Goal: Information Seeking & Learning: Learn about a topic

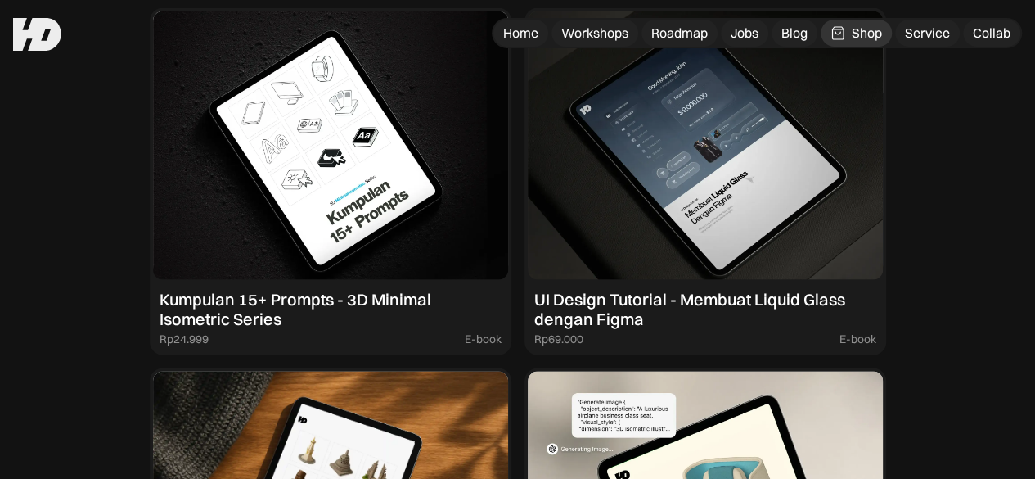
scroll to position [1555, 0]
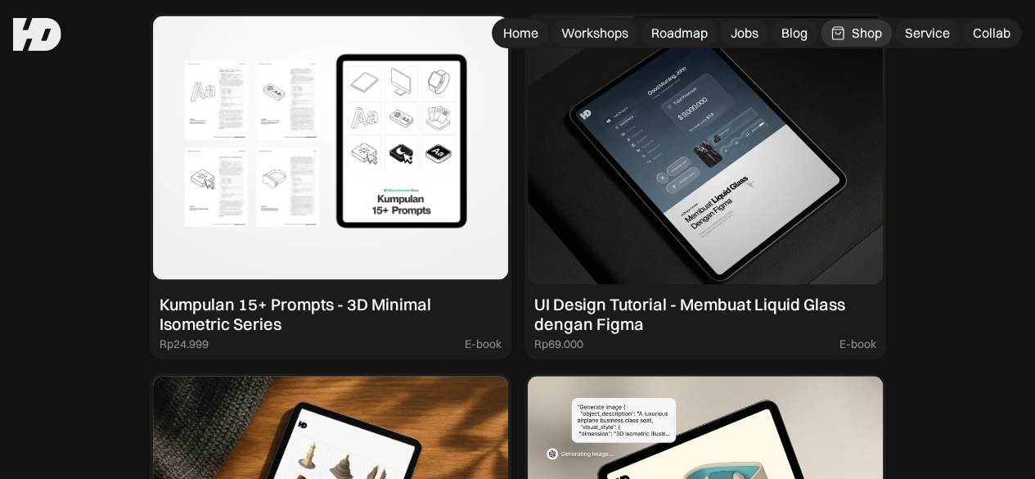
click at [266, 285] on img at bounding box center [330, 150] width 355 height 268
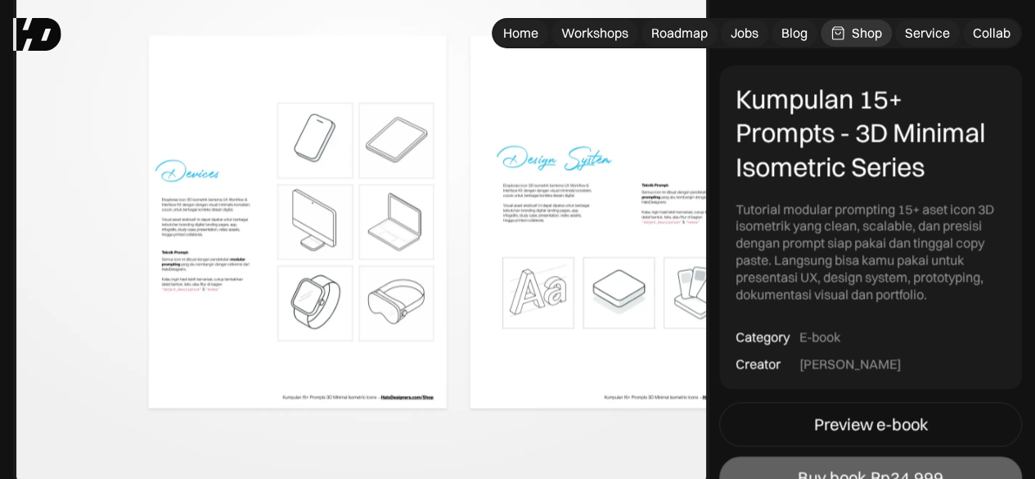
scroll to position [1227, 0]
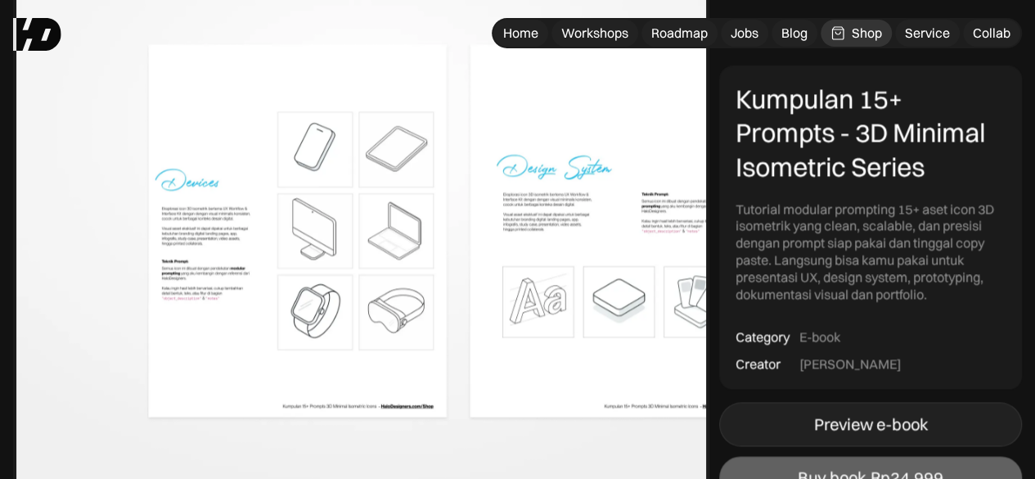
click at [898, 423] on div "Preview e-book" at bounding box center [871, 424] width 114 height 20
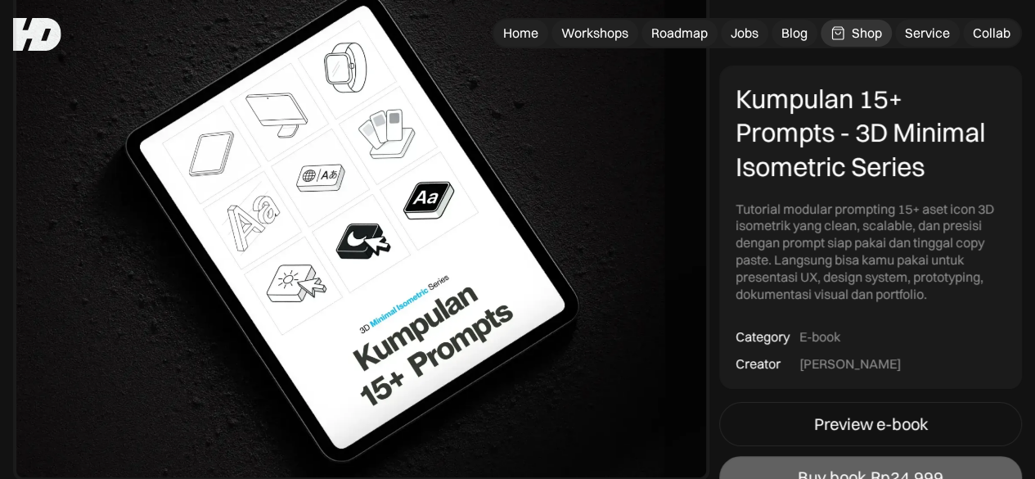
scroll to position [164, 0]
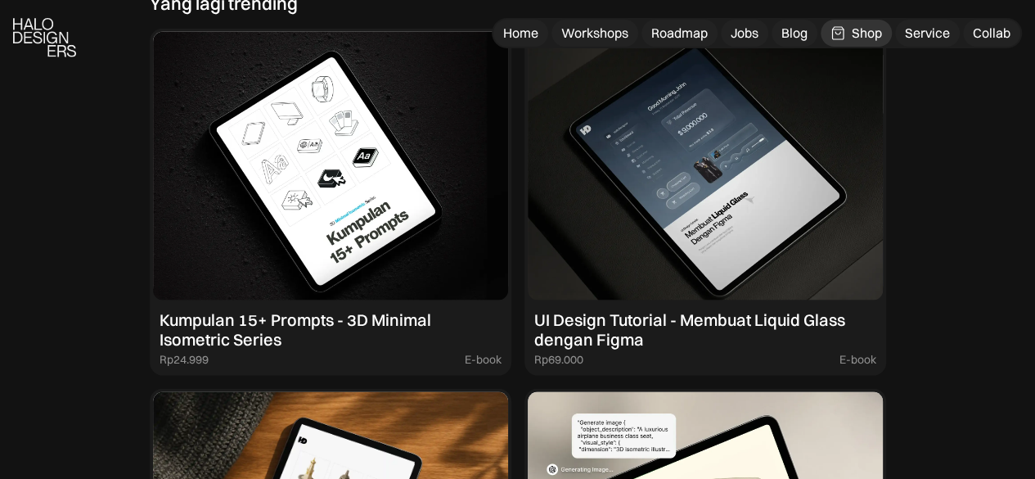
scroll to position [1555, 0]
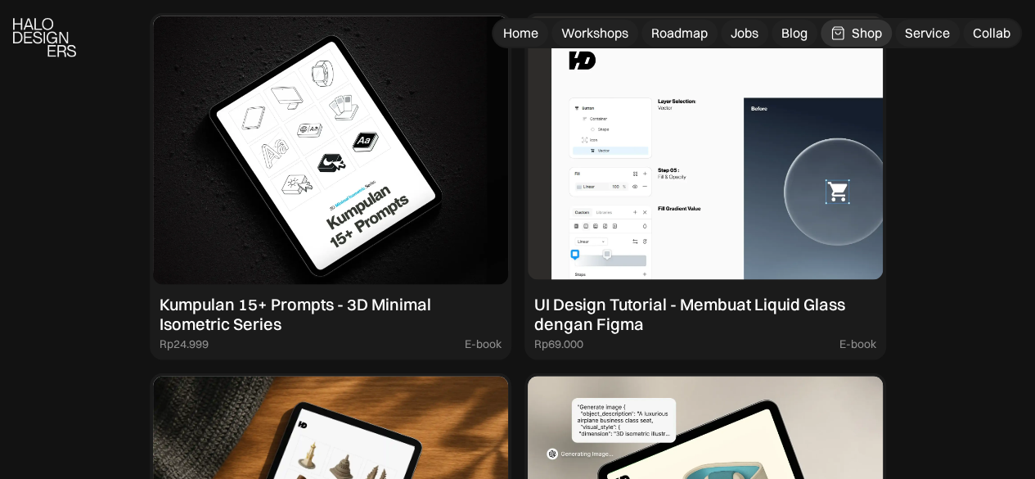
click at [808, 265] on img at bounding box center [705, 150] width 355 height 268
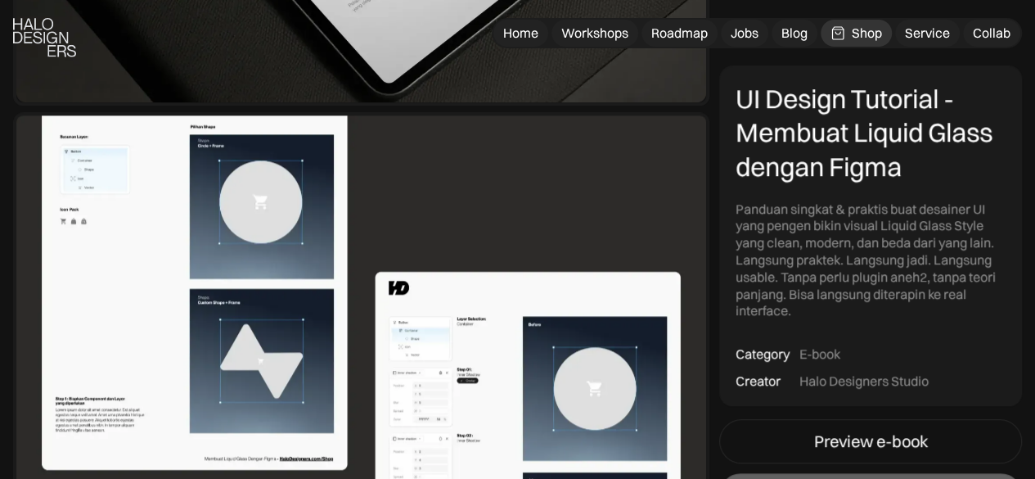
scroll to position [573, 0]
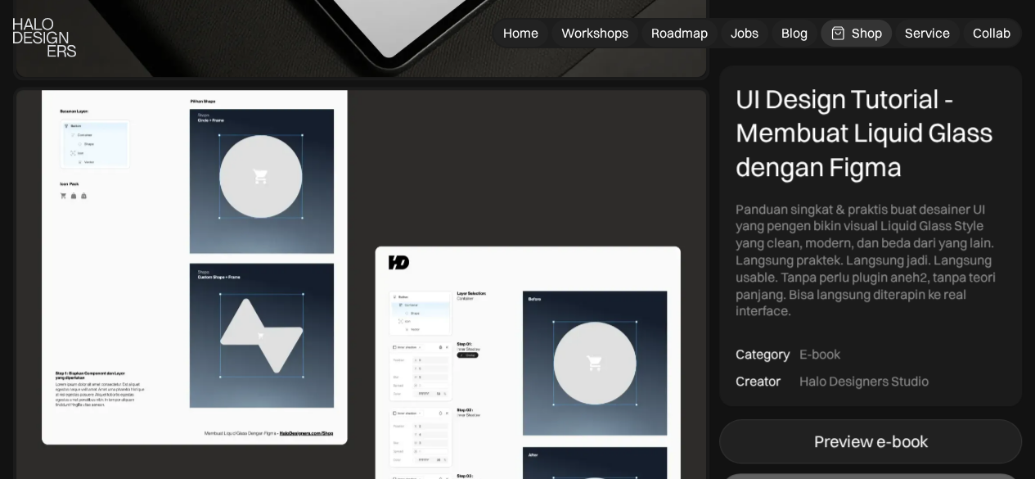
click at [799, 436] on link "Preview e-book" at bounding box center [870, 441] width 303 height 44
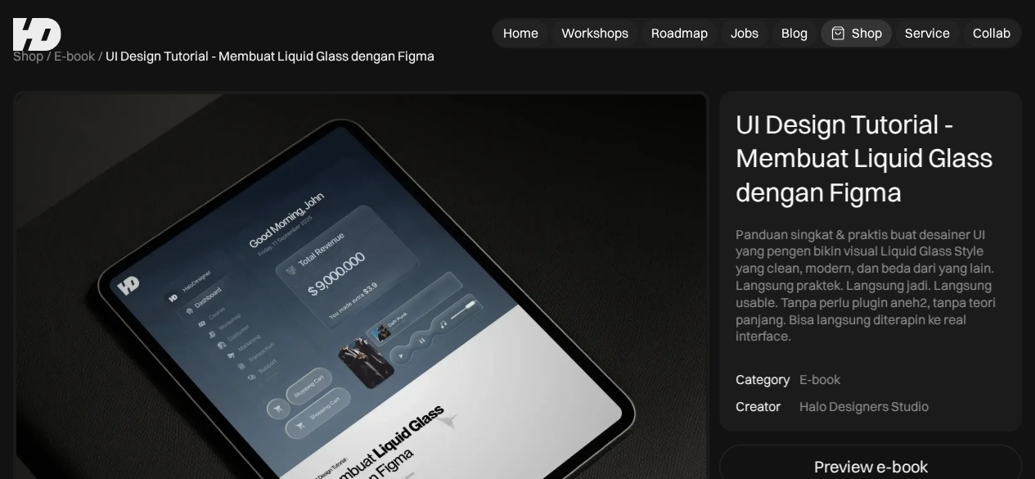
scroll to position [0, 0]
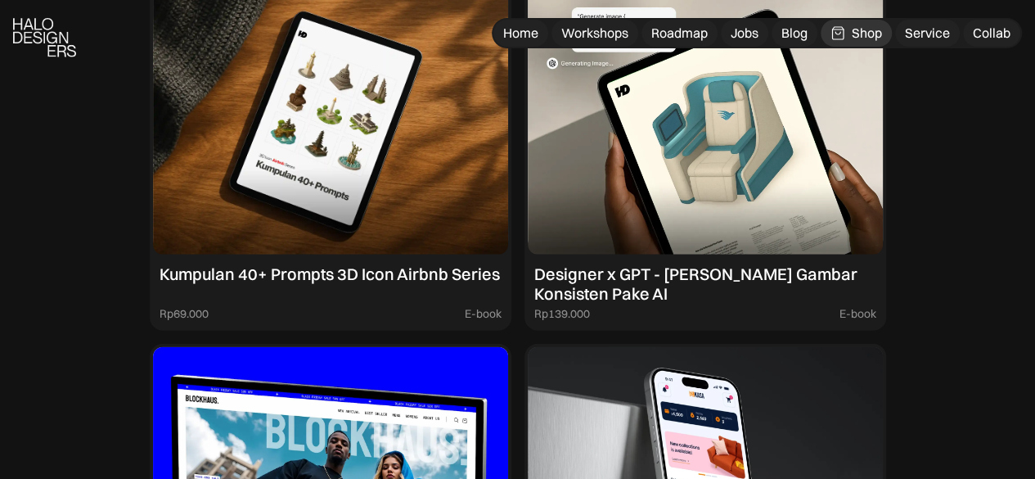
scroll to position [2041, 0]
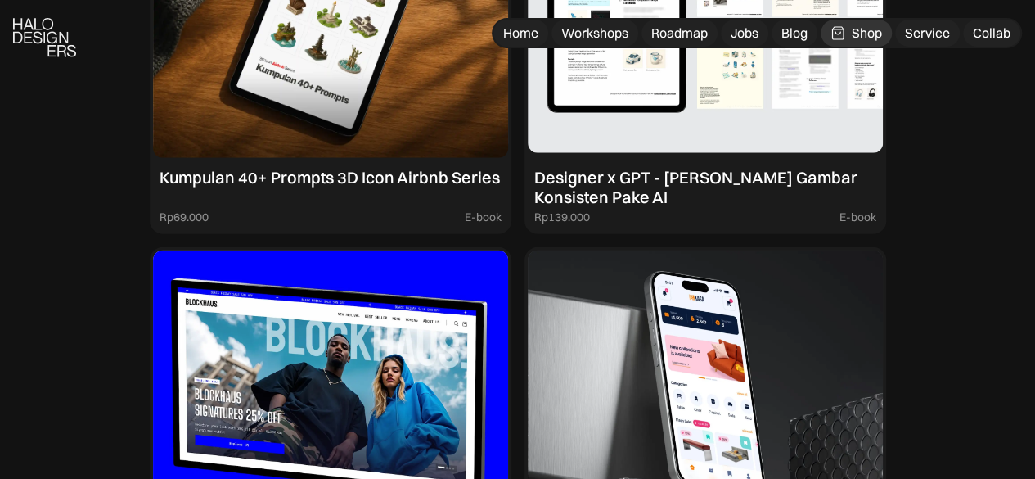
click at [790, 158] on img at bounding box center [705, 24] width 355 height 268
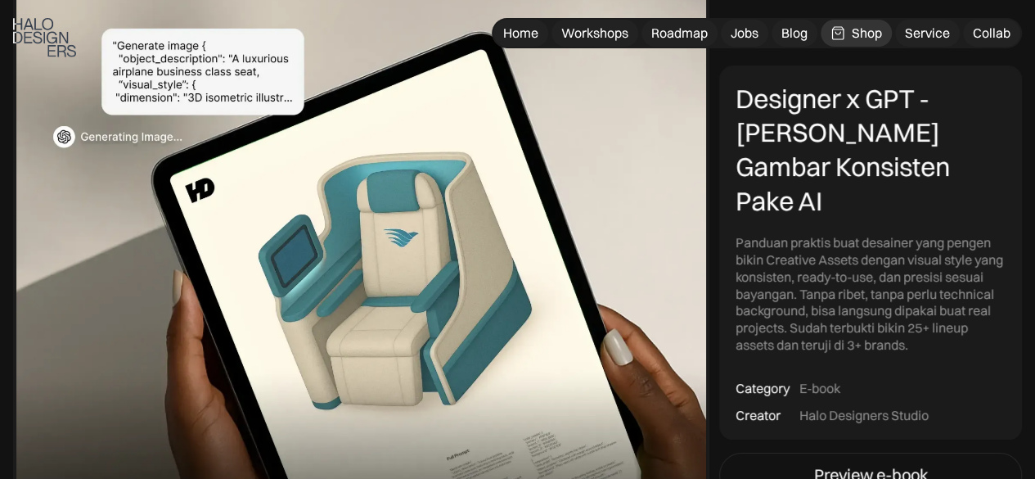
scroll to position [327, 0]
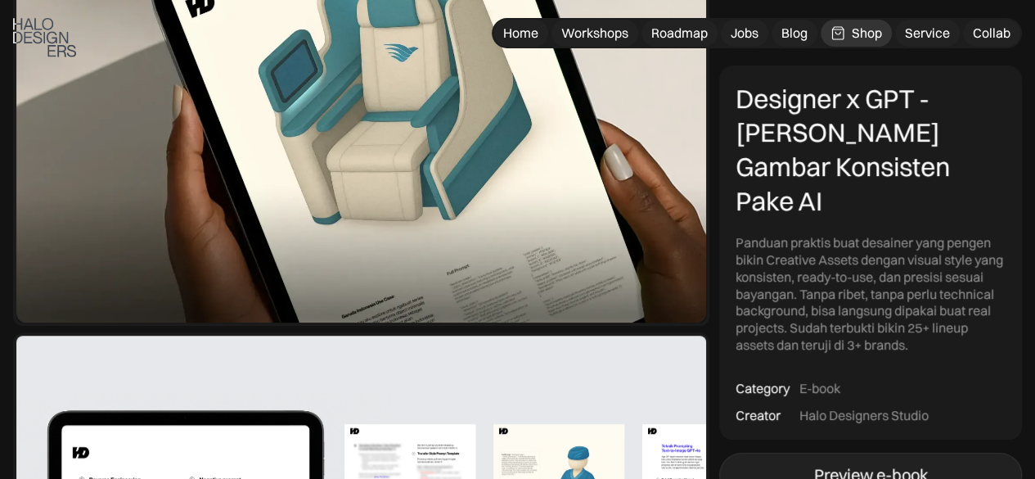
click at [908, 466] on div "Preview e-book" at bounding box center [871, 476] width 114 height 20
